Goal: Task Accomplishment & Management: Use online tool/utility

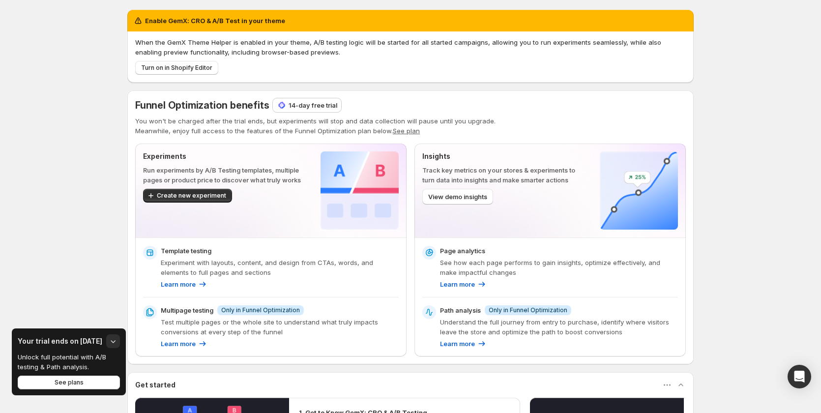
click at [313, 105] on p "14-day free trial" at bounding box center [313, 105] width 49 height 10
click at [315, 105] on p "14-day free trial" at bounding box center [313, 105] width 49 height 10
click at [63, 177] on div "Enable GemX: CRO & A/B Test in your theme When the GemX Theme Helper is enabled…" at bounding box center [410, 319] width 821 height 638
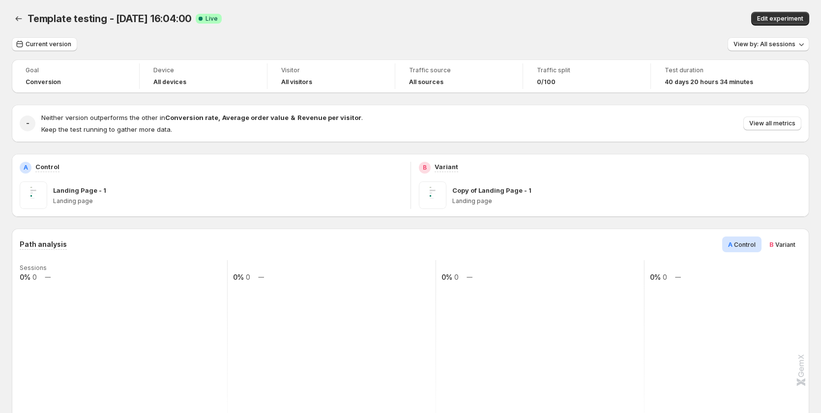
scroll to position [49, 0]
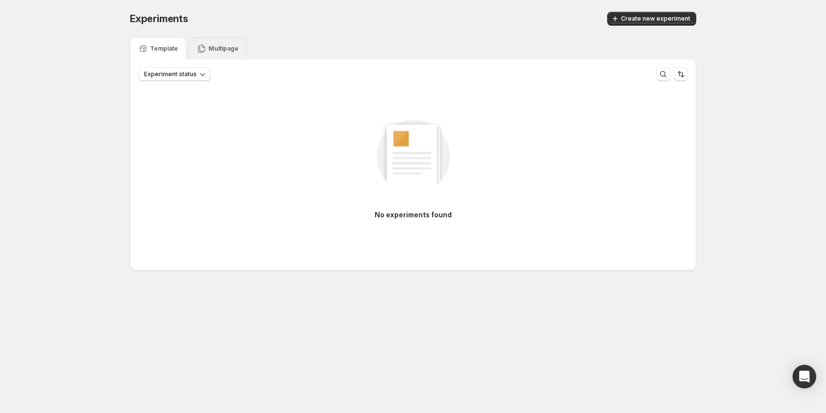
click at [227, 45] on p "Multipage" at bounding box center [223, 49] width 30 height 8
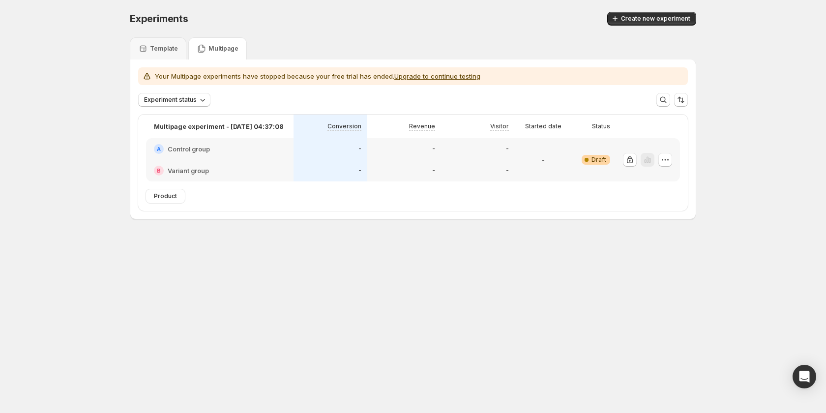
click at [413, 76] on button "Upgrade to continue testing" at bounding box center [437, 76] width 86 height 8
